Goal: Information Seeking & Learning: Check status

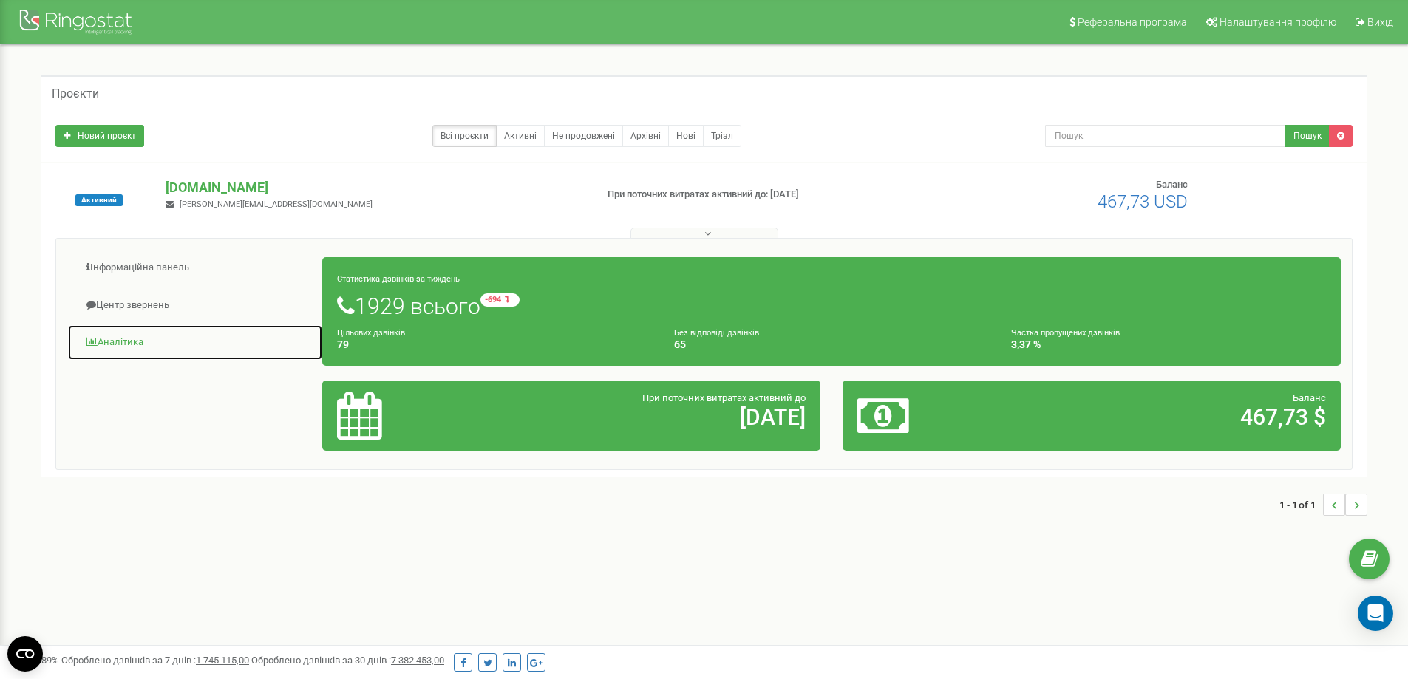
click at [209, 344] on link "Аналiтика" at bounding box center [195, 342] width 256 height 36
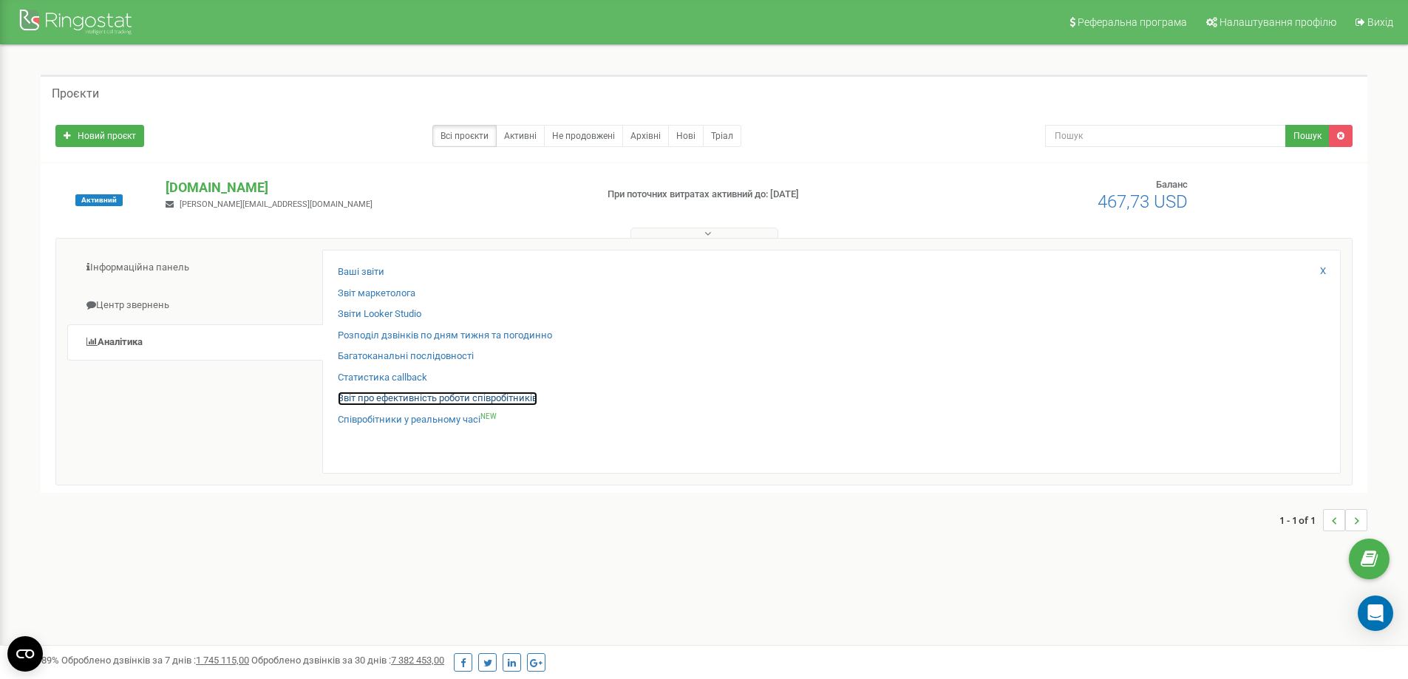
click at [373, 405] on link "Звіт про ефективність роботи співробітників" at bounding box center [438, 399] width 200 height 14
click at [371, 395] on link "Звіт про ефективність роботи співробітників" at bounding box center [438, 399] width 200 height 14
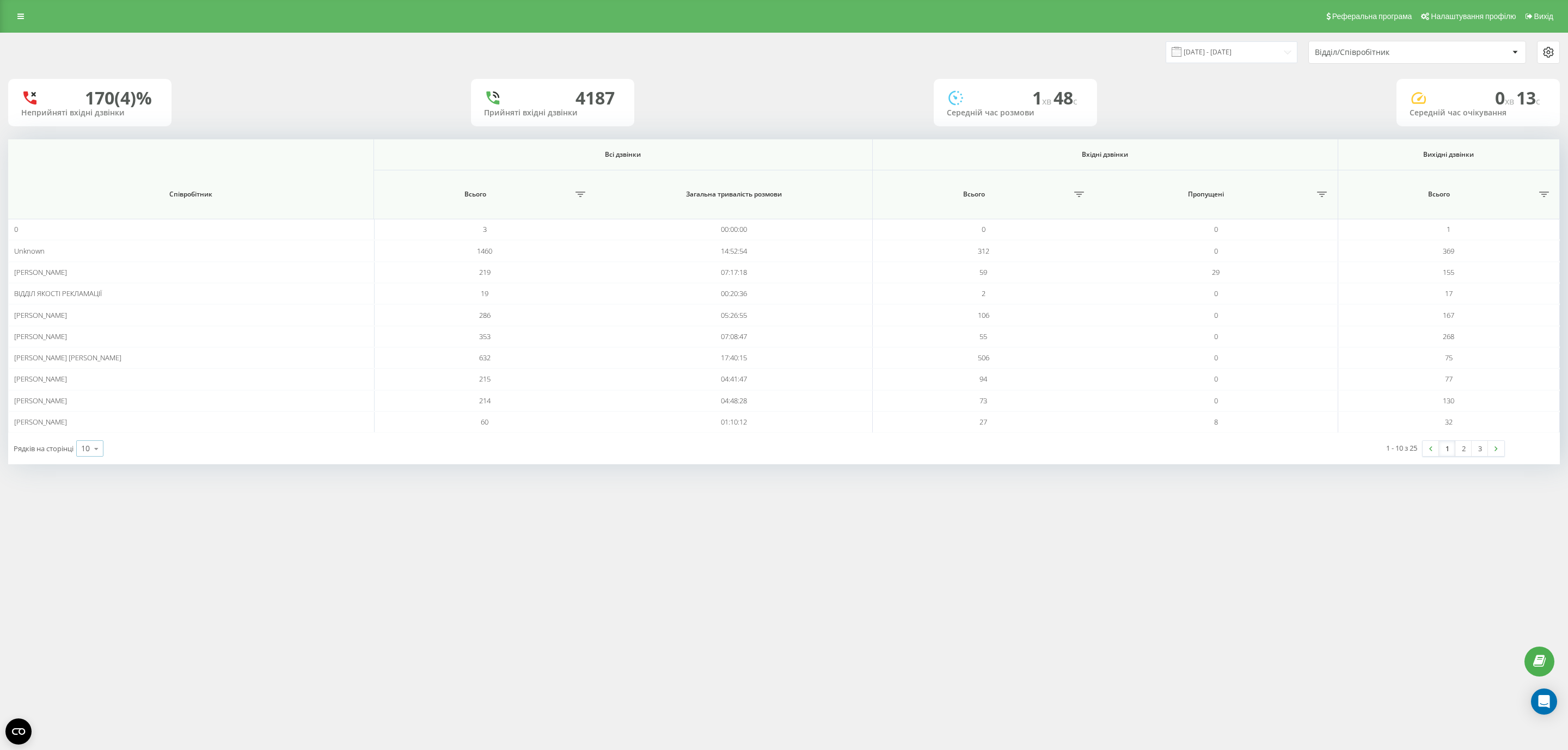
click at [92, 459] on icon at bounding box center [96, 448] width 16 height 21
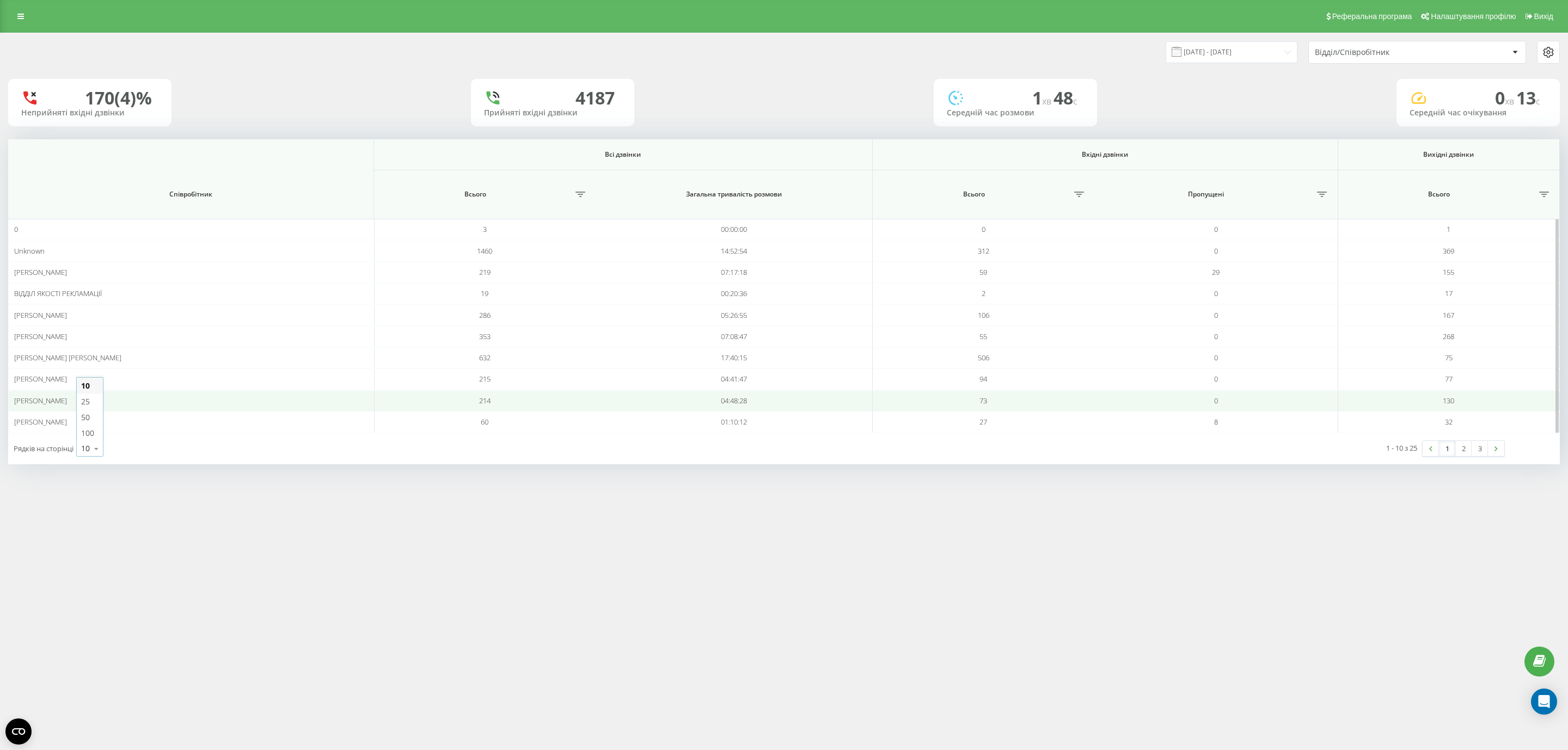
click at [77, 403] on div "Гулюк Юрій РМ" at bounding box center [191, 400] width 354 height 10
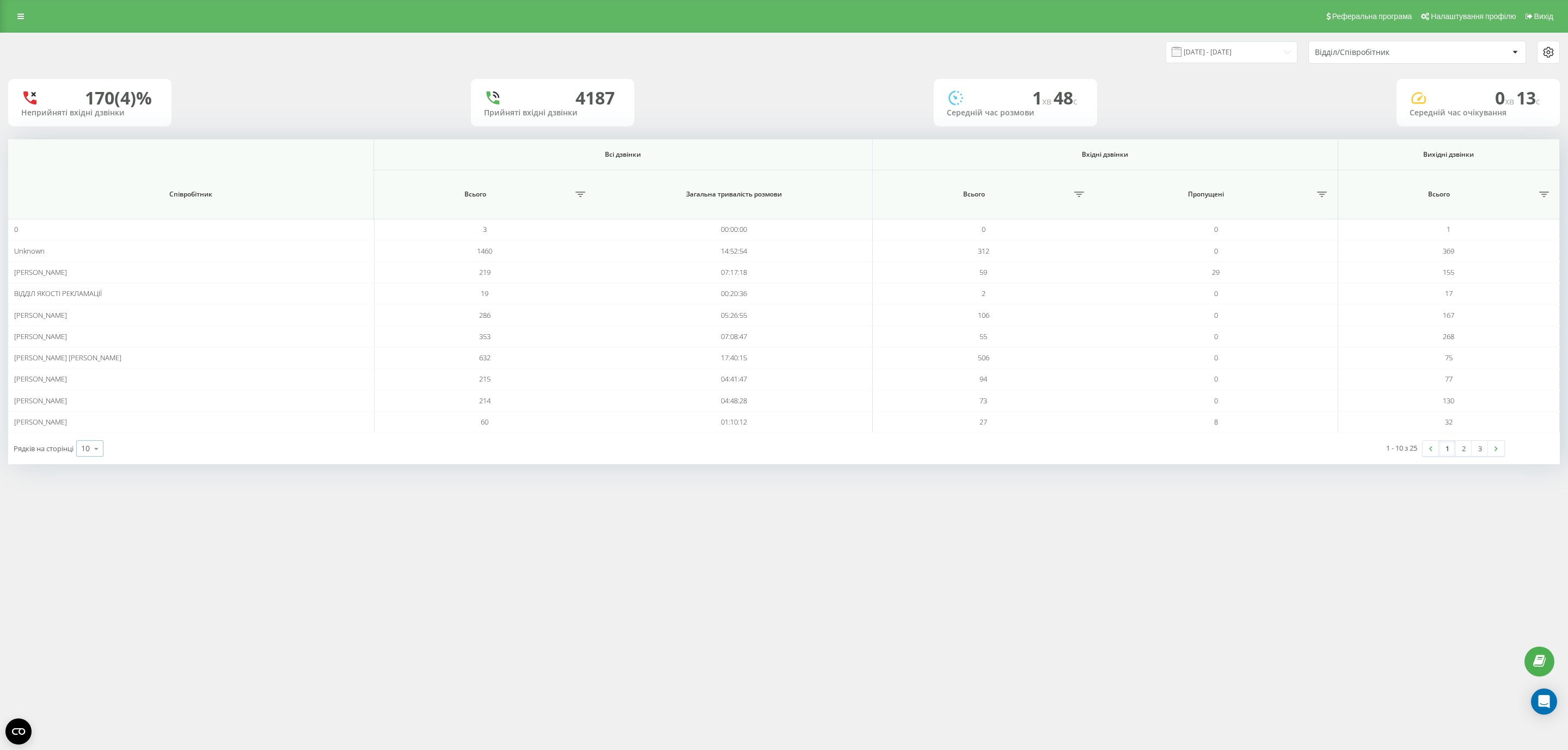
click at [91, 459] on icon at bounding box center [96, 448] width 16 height 21
click at [94, 409] on div "25" at bounding box center [89, 400] width 26 height 15
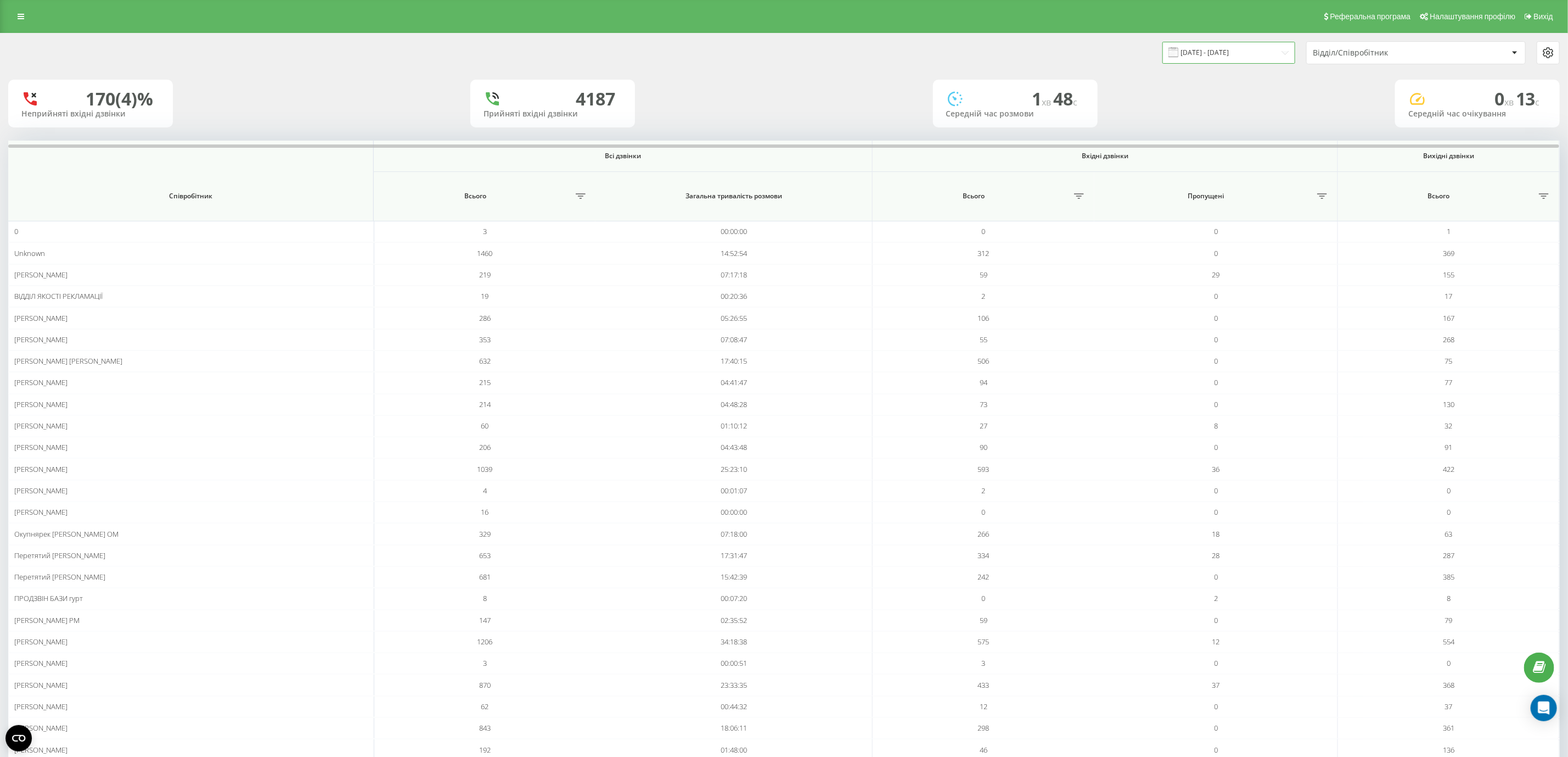
click at [1215, 56] on input "22.08.2025 - 22.09.2025" at bounding box center [1228, 52] width 133 height 22
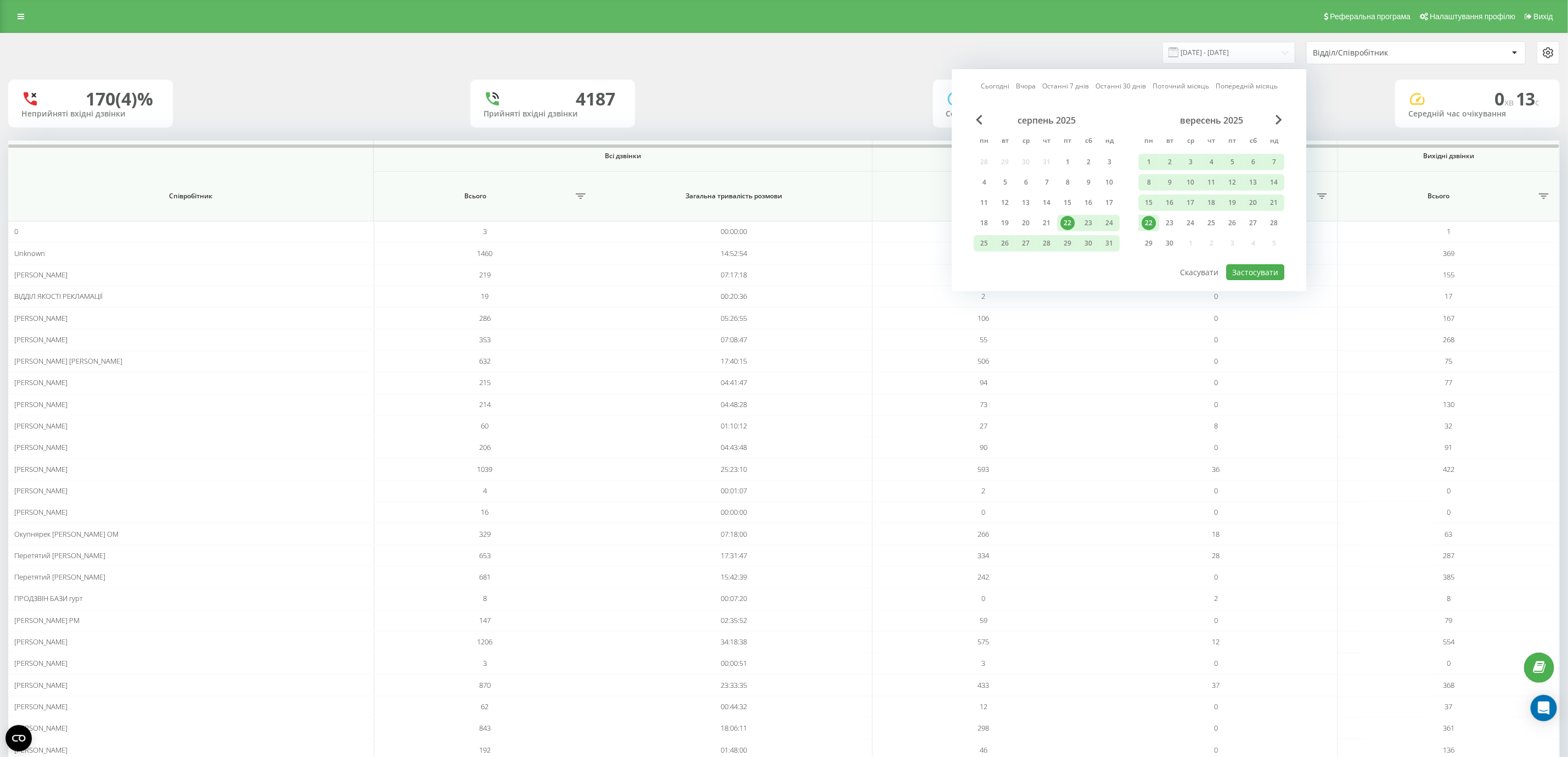
click at [1152, 216] on div "22" at bounding box center [1149, 222] width 14 height 14
click at [1259, 266] on button "Застосувати" at bounding box center [1255, 272] width 58 height 16
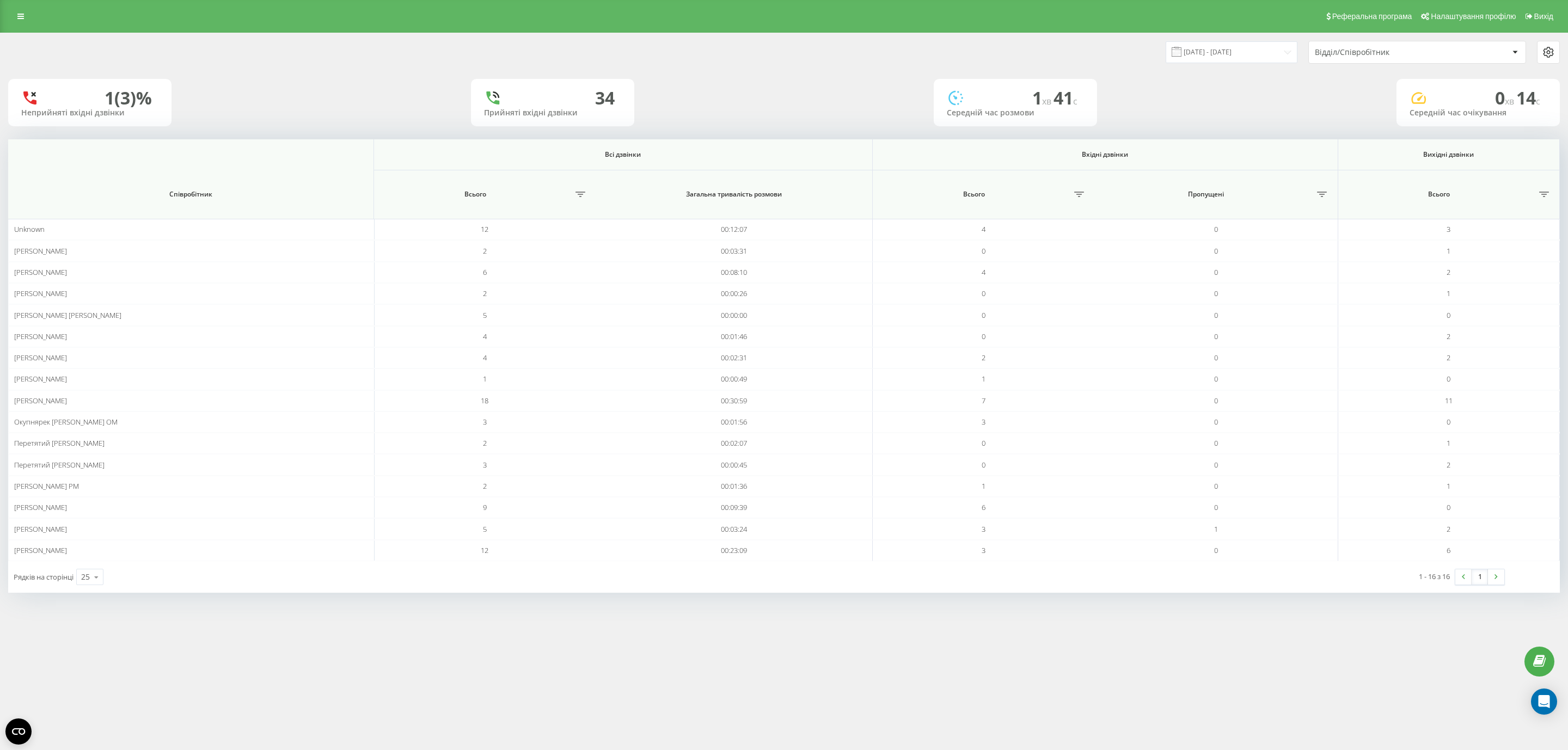
drag, startPoint x: 1233, startPoint y: 33, endPoint x: 1225, endPoint y: 45, distance: 14.4
click at [1232, 35] on div "22.09.2025 - 22.09.2025 Відділ/Співробітник" at bounding box center [784, 52] width 1567 height 38
click at [1215, 51] on input "22.09.2025 - 22.09.2025" at bounding box center [1231, 52] width 132 height 21
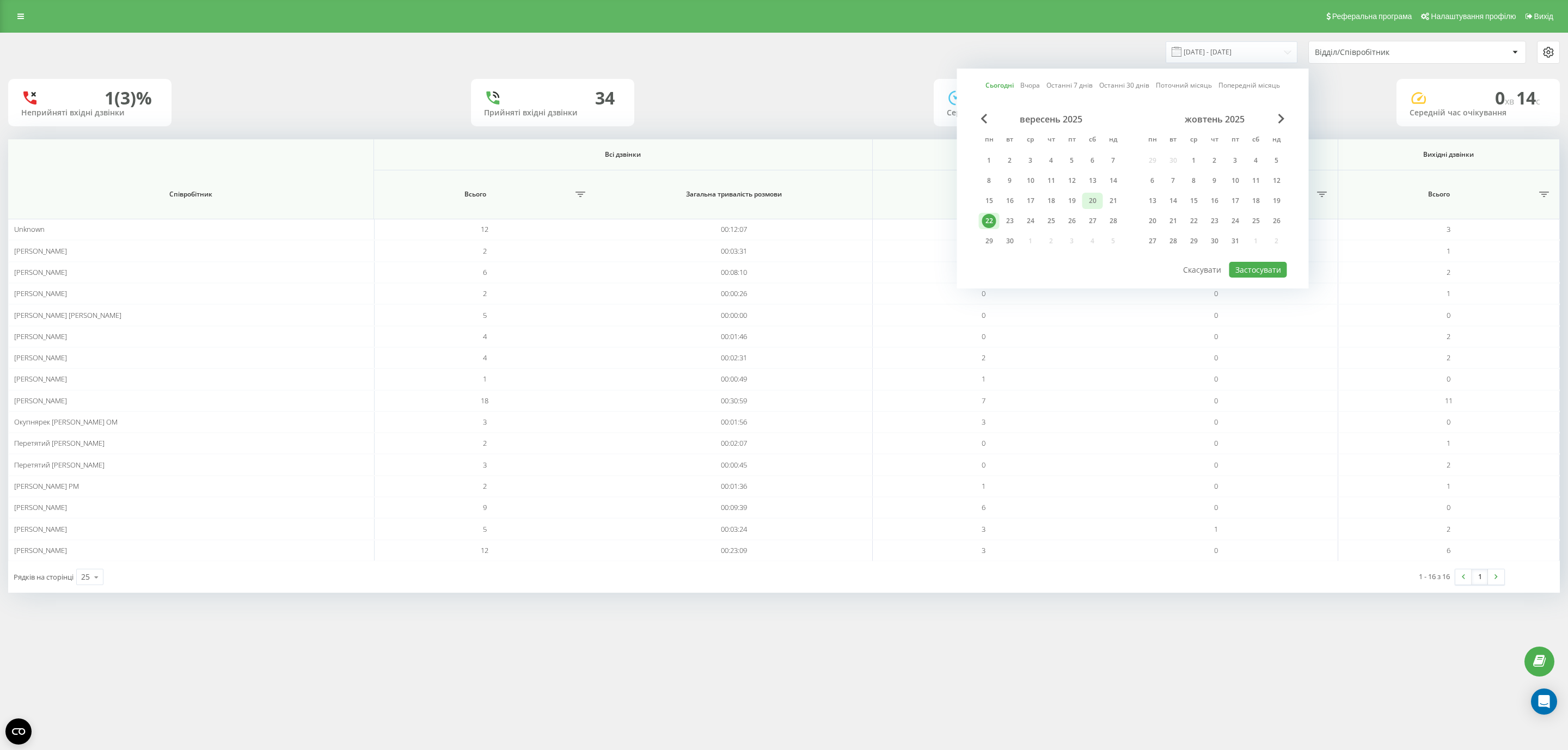
click at [1082, 205] on div "20" at bounding box center [1092, 201] width 21 height 16
click at [1074, 202] on div "19" at bounding box center [1072, 200] width 14 height 14
click at [1075, 201] on div "19" at bounding box center [1072, 200] width 14 height 14
click at [1276, 272] on button "Застосувати" at bounding box center [1258, 269] width 57 height 15
type input "19.09.2025 - 19.09.2025"
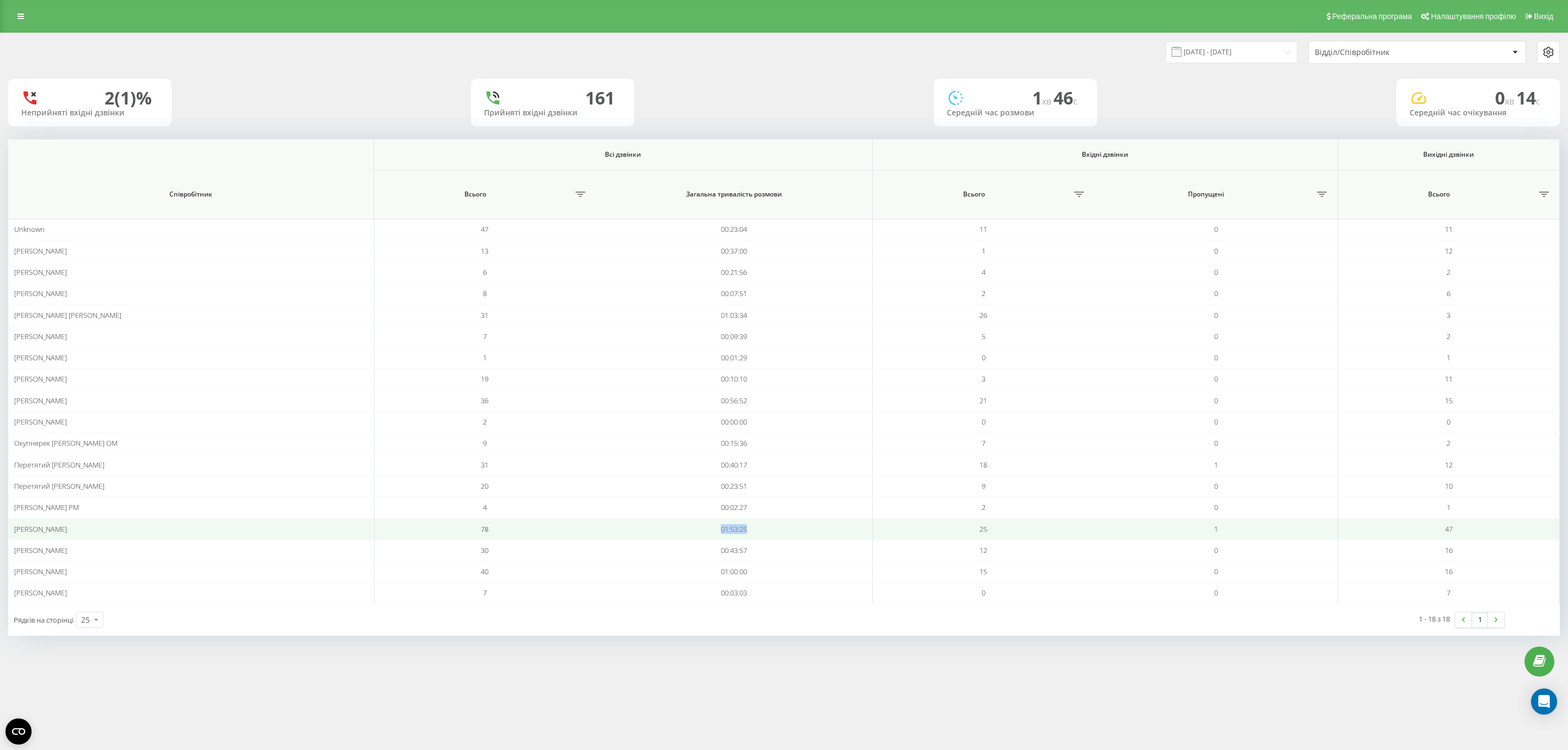
drag, startPoint x: 713, startPoint y: 539, endPoint x: 759, endPoint y: 533, distance: 46.4
click at [759, 533] on td "01:53:25" at bounding box center [734, 528] width 277 height 21
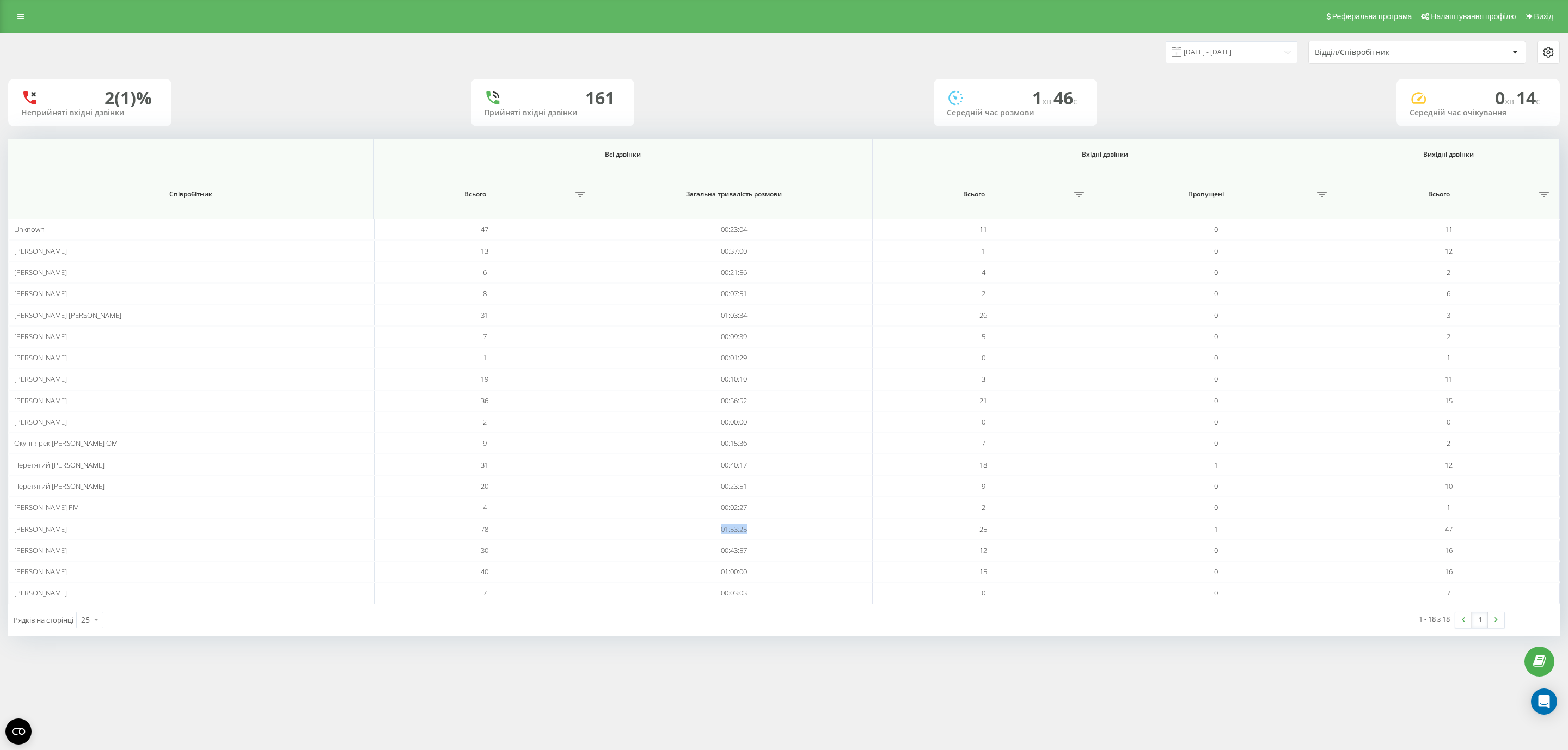
copy td "01:53:25"
